Goal: Information Seeking & Learning: Learn about a topic

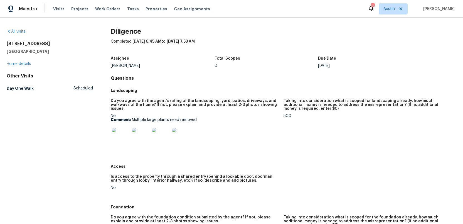
click at [117, 133] on img at bounding box center [121, 137] width 18 height 18
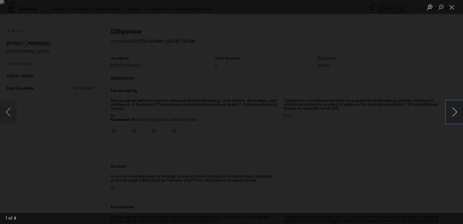
click at [454, 112] on button "Next image" at bounding box center [454, 112] width 17 height 22
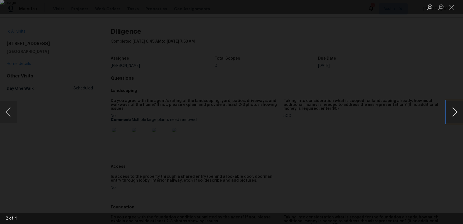
click at [454, 112] on button "Next image" at bounding box center [454, 112] width 17 height 22
click at [451, 10] on button "Close lightbox" at bounding box center [451, 7] width 11 height 10
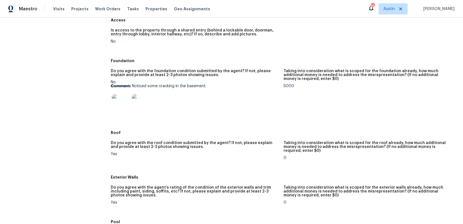
scroll to position [147, 0]
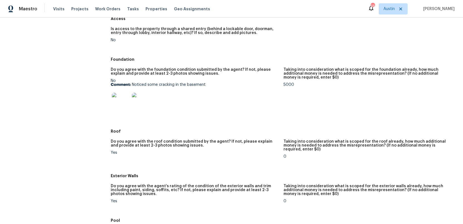
click at [117, 105] on img at bounding box center [121, 102] width 18 height 18
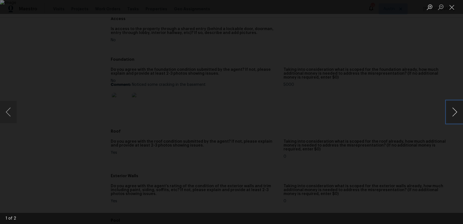
click at [454, 110] on button "Next image" at bounding box center [454, 112] width 17 height 22
click at [453, 111] on button "Next image" at bounding box center [454, 112] width 17 height 22
click at [451, 8] on button "Close lightbox" at bounding box center [451, 7] width 11 height 10
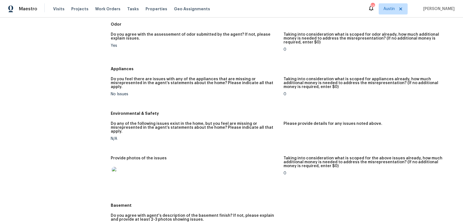
scroll to position [512, 0]
click at [125, 166] on img at bounding box center [121, 175] width 18 height 18
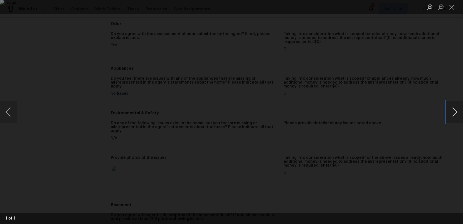
click at [455, 115] on button "Next image" at bounding box center [454, 112] width 17 height 22
click at [452, 9] on button "Close lightbox" at bounding box center [451, 7] width 11 height 10
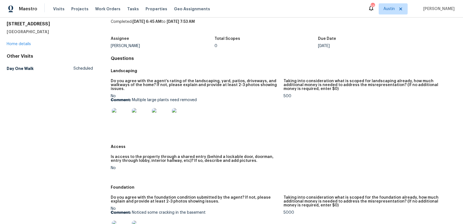
scroll to position [0, 0]
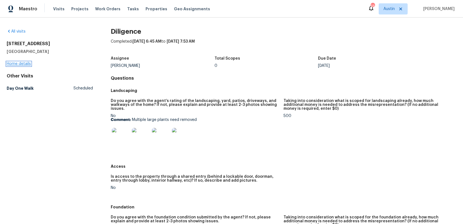
click at [19, 63] on link "Home details" at bounding box center [19, 64] width 24 height 4
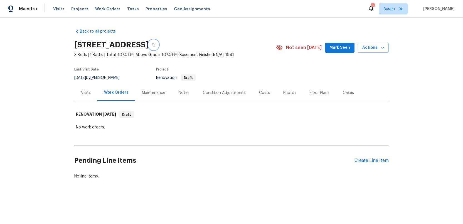
click at [155, 44] on icon "button" at bounding box center [153, 44] width 3 height 3
click at [86, 90] on div "Visits" at bounding box center [86, 93] width 10 height 6
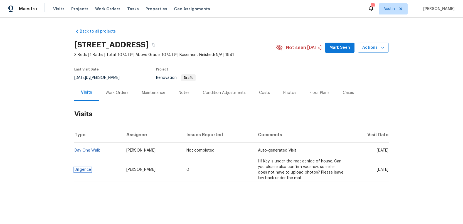
click at [82, 168] on link "Diligence" at bounding box center [83, 169] width 16 height 4
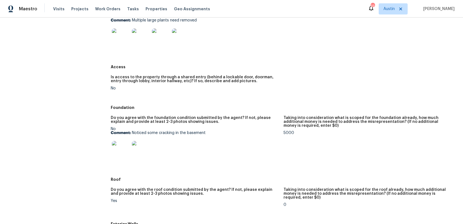
scroll to position [102, 0]
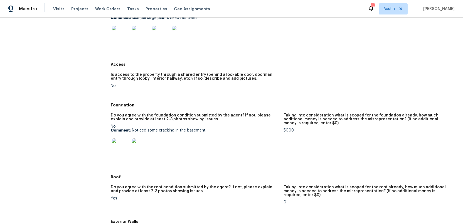
click at [115, 147] on img at bounding box center [121, 147] width 18 height 18
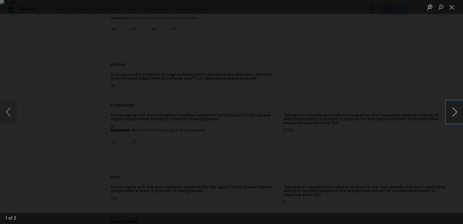
click at [453, 113] on button "Next image" at bounding box center [454, 112] width 17 height 22
click at [450, 6] on button "Close lightbox" at bounding box center [451, 7] width 11 height 10
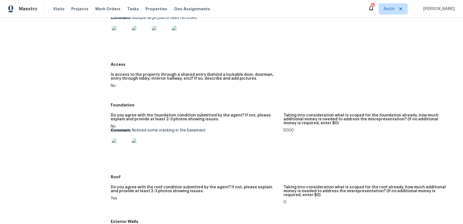
scroll to position [0, 0]
